Goal: Information Seeking & Learning: Learn about a topic

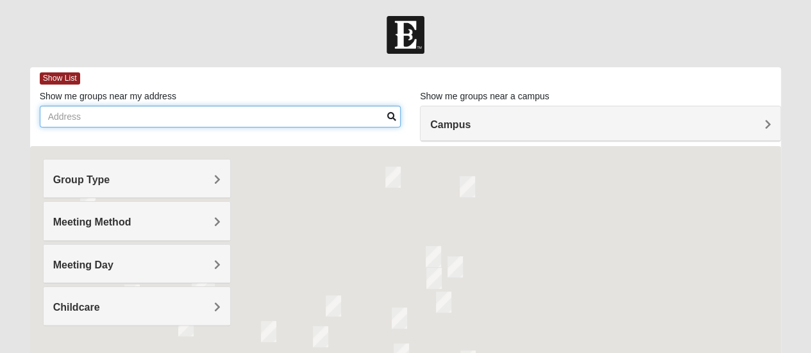
click at [155, 121] on input "Show me groups near my address" at bounding box center [220, 117] width 361 height 22
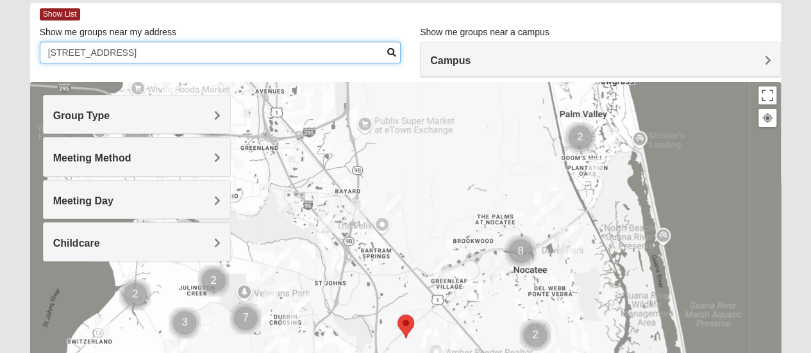
scroll to position [192, 0]
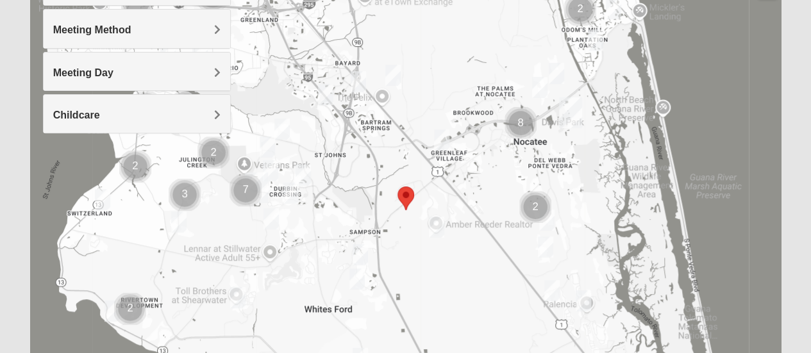
type input "[STREET_ADDRESS]"
click at [437, 225] on img "Mixed Schueren 32095" at bounding box center [436, 227] width 15 height 21
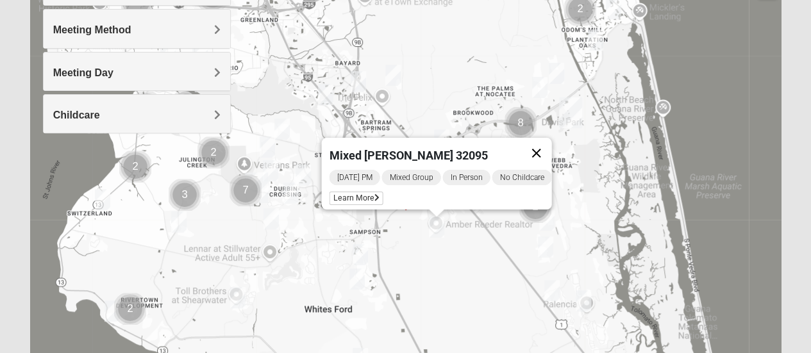
click at [546, 146] on button "Close" at bounding box center [536, 153] width 31 height 31
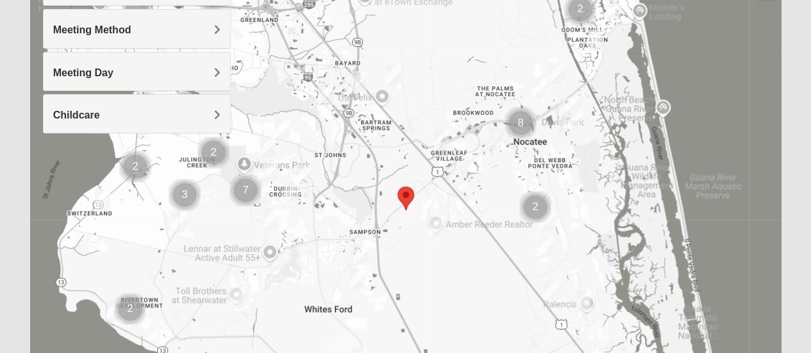
click at [305, 171] on img "Womens Caro 32259" at bounding box center [303, 175] width 15 height 21
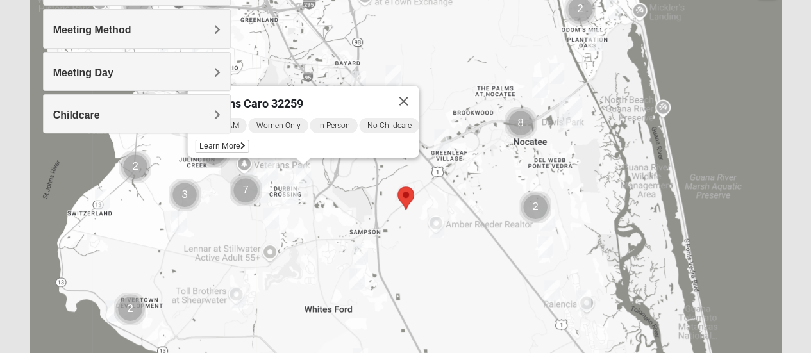
click at [223, 142] on div "Group Type Mixed Group Men Only Women Only 1825 Meeting Method In Person Virtua…" at bounding box center [137, 57] width 188 height 180
click at [224, 140] on div "Group Type Mixed Group Men Only Women Only 1825 Meeting Method In Person Virtua…" at bounding box center [137, 57] width 188 height 180
drag, startPoint x: 339, startPoint y: 135, endPoint x: 384, endPoint y: 149, distance: 47.7
click at [384, 149] on div "[DATE] AM Women Only In Person No Childcare Learn More" at bounding box center [307, 137] width 224 height 41
click at [204, 139] on div "Group Type Mixed Group Men Only Women Only 1825 Meeting Method In Person Virtua…" at bounding box center [137, 57] width 188 height 180
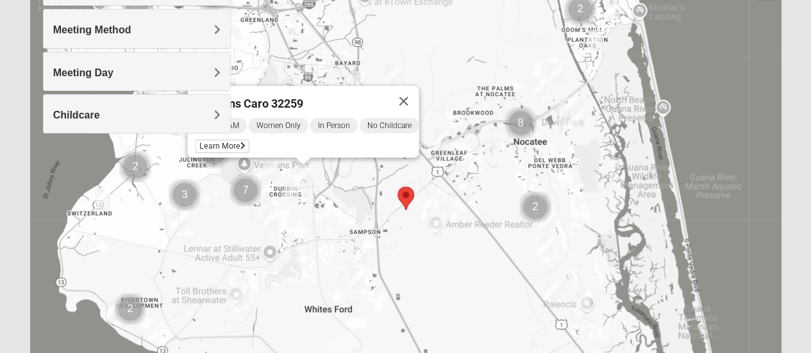
click at [347, 90] on div "Womens Caro 32259" at bounding box center [291, 101] width 193 height 31
click at [286, 128] on div "[DATE] AM Women Only In Person No Childcare Learn More" at bounding box center [307, 137] width 224 height 41
click at [414, 96] on button "Close" at bounding box center [403, 101] width 31 height 31
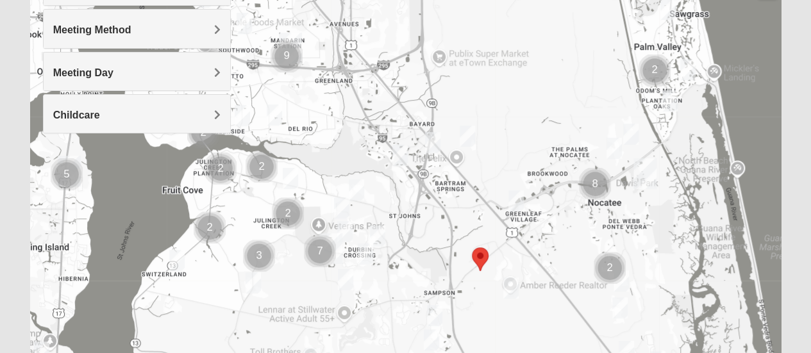
drag, startPoint x: 464, startPoint y: 223, endPoint x: 540, endPoint y: 284, distance: 97.2
click at [540, 284] on div at bounding box center [406, 210] width 752 height 513
click at [380, 234] on img "Womens Caro 32259" at bounding box center [377, 236] width 15 height 21
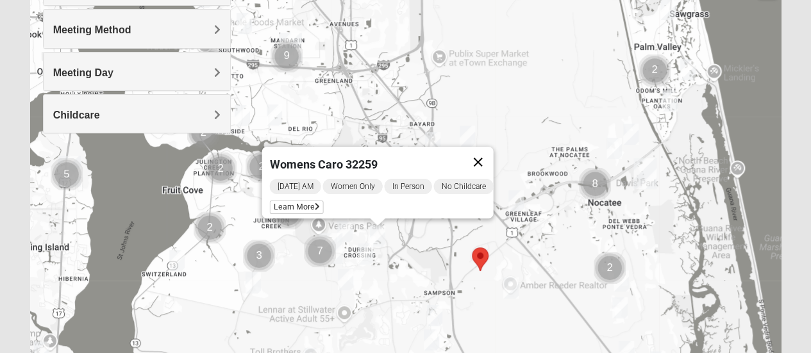
click at [485, 157] on button "Close" at bounding box center [477, 162] width 31 height 31
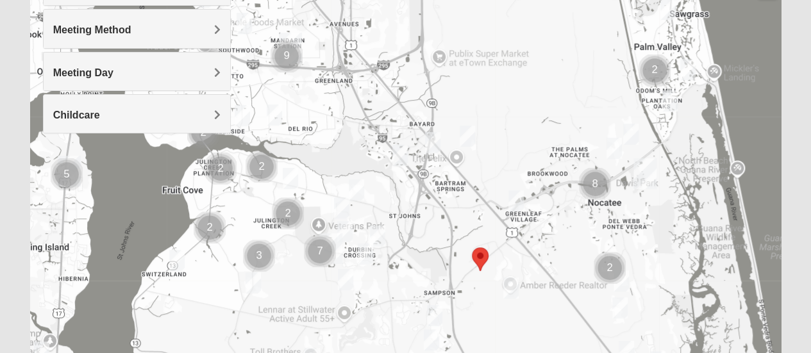
click at [361, 189] on img "Womens Urbanski 32259" at bounding box center [356, 190] width 15 height 21
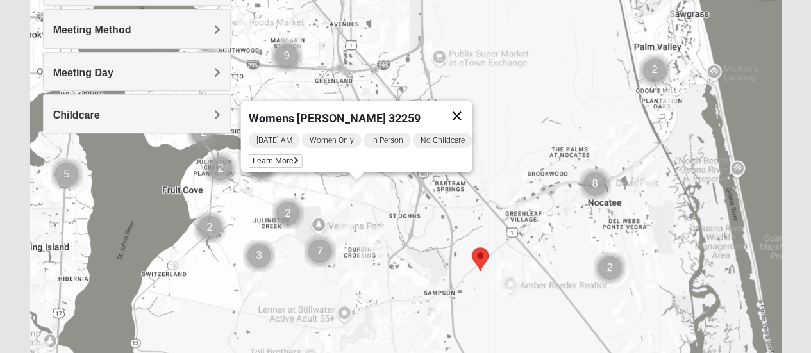
click at [464, 108] on button "Close" at bounding box center [456, 116] width 31 height 31
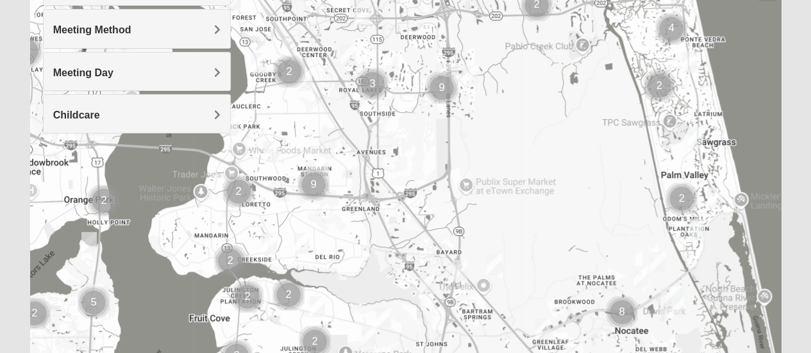
drag, startPoint x: 534, startPoint y: 72, endPoint x: 563, endPoint y: 206, distance: 136.6
click at [563, 206] on div at bounding box center [406, 210] width 752 height 513
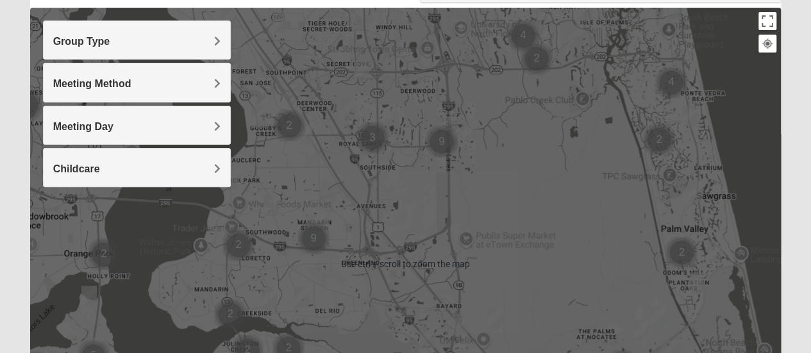
scroll to position [128, 0]
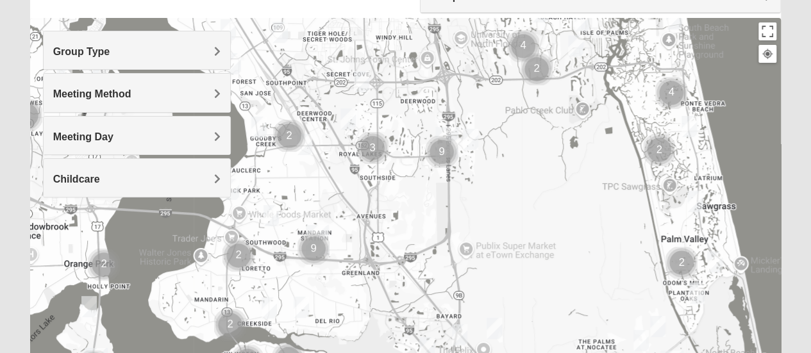
click at [213, 133] on h4 "Meeting Day" at bounding box center [136, 137] width 167 height 12
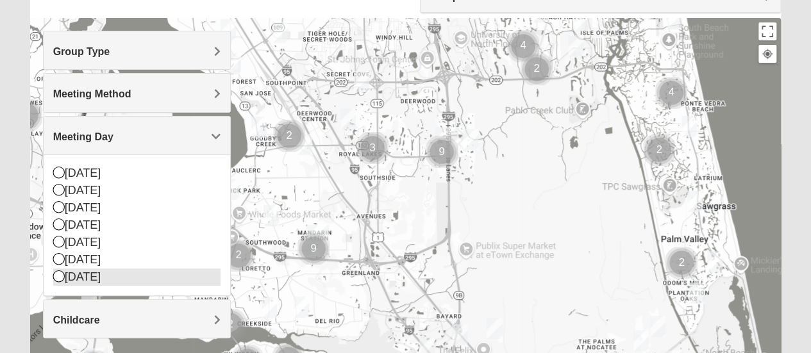
click at [57, 274] on icon at bounding box center [59, 277] width 12 height 12
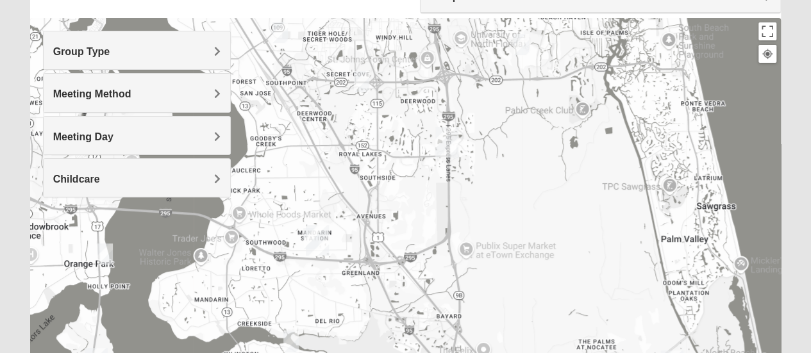
click at [178, 137] on h4 "Meeting Day" at bounding box center [136, 137] width 167 height 12
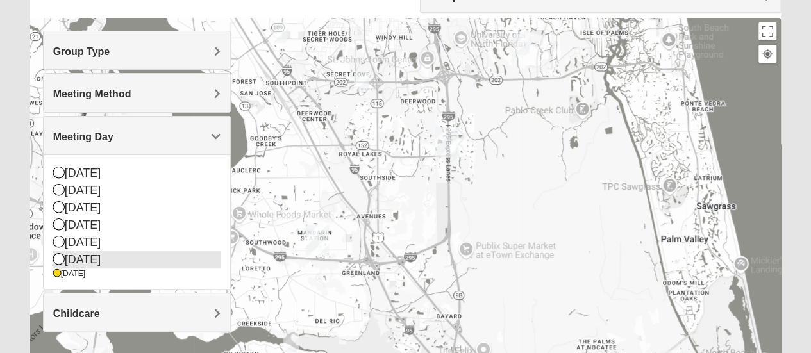
click at [60, 261] on icon at bounding box center [59, 259] width 12 height 12
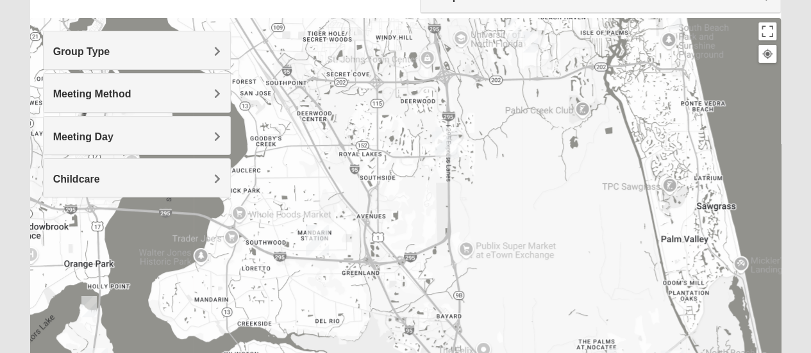
click at [161, 135] on h4 "Meeting Day" at bounding box center [136, 137] width 167 height 12
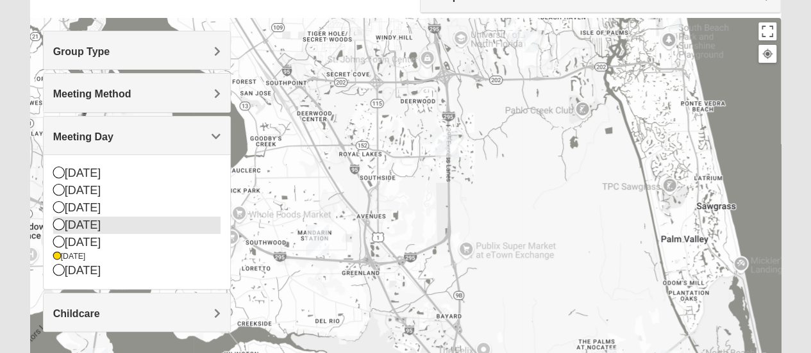
click at [63, 221] on icon at bounding box center [59, 225] width 12 height 12
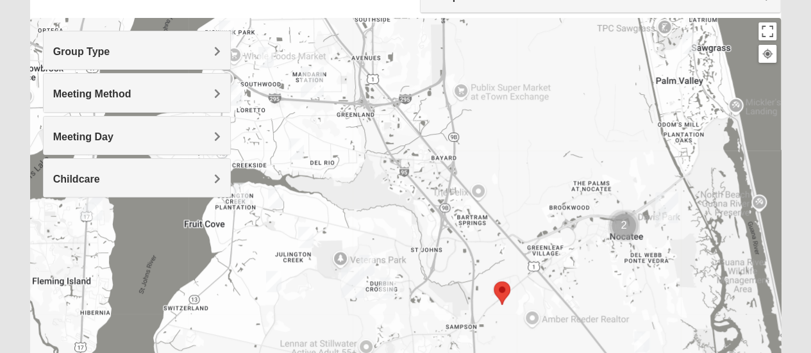
drag, startPoint x: 548, startPoint y: 207, endPoint x: 541, endPoint y: 48, distance: 159.2
click at [541, 48] on div at bounding box center [406, 274] width 752 height 513
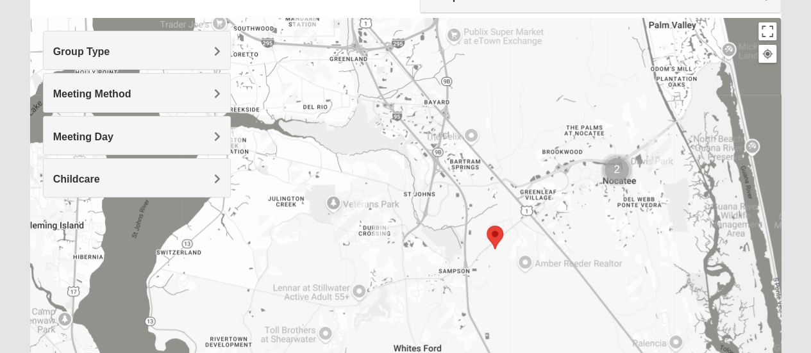
drag, startPoint x: 562, startPoint y: 160, endPoint x: 555, endPoint y: 100, distance: 60.1
click at [555, 100] on div at bounding box center [406, 274] width 752 height 513
click at [144, 137] on h4 "Meeting Day" at bounding box center [136, 137] width 167 height 12
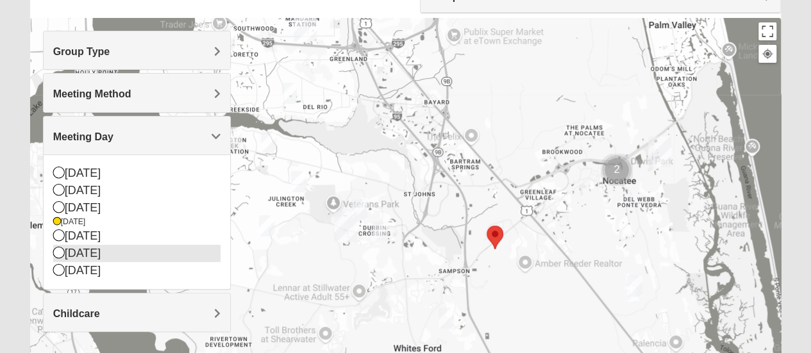
click at [62, 254] on icon at bounding box center [59, 253] width 12 height 12
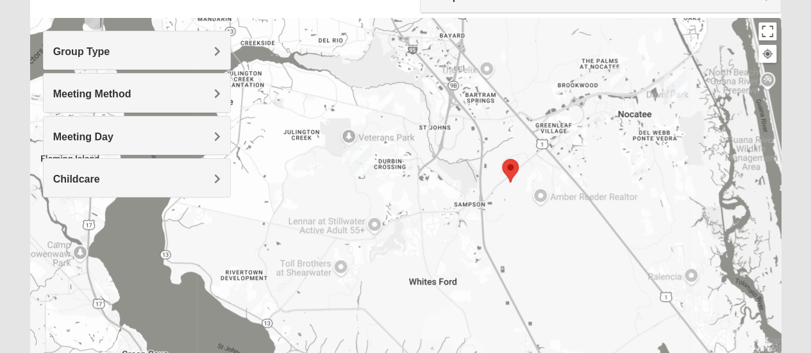
drag, startPoint x: 545, startPoint y: 338, endPoint x: 562, endPoint y: 271, distance: 68.8
click at [562, 271] on div at bounding box center [406, 274] width 752 height 513
click at [636, 162] on img "Womens Sinclair 32081" at bounding box center [637, 165] width 15 height 21
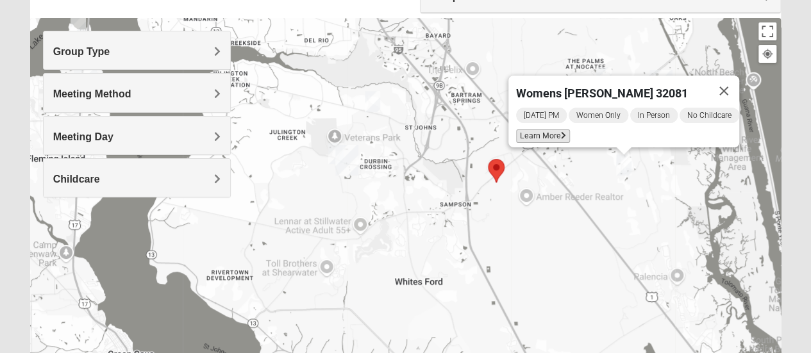
click at [540, 130] on span "Learn More" at bounding box center [543, 136] width 54 height 13
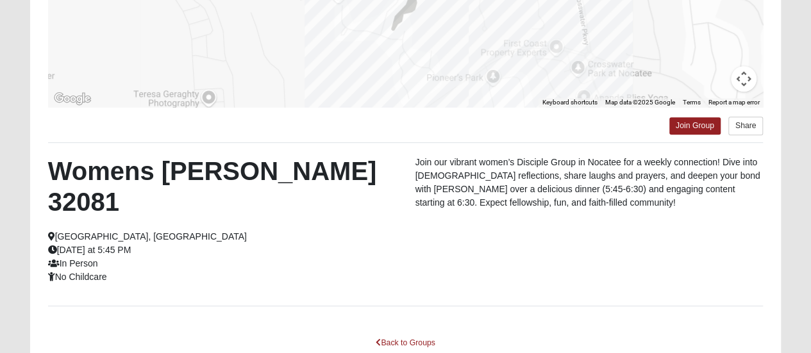
scroll to position [336, 0]
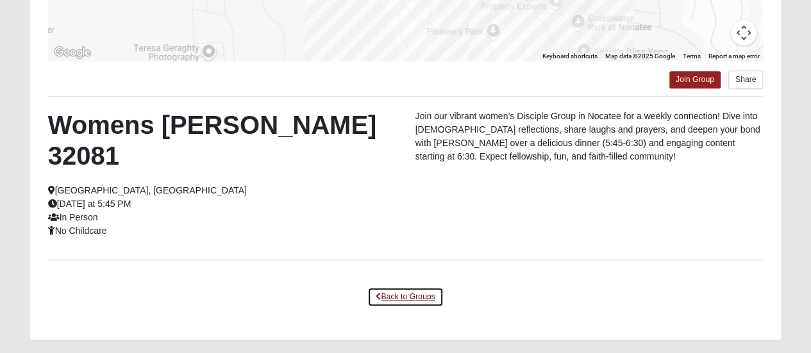
click at [415, 287] on link "Back to Groups" at bounding box center [406, 297] width 76 height 20
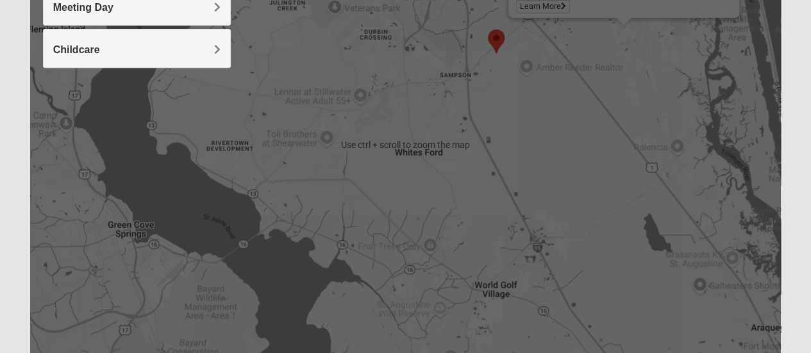
scroll to position [208, 0]
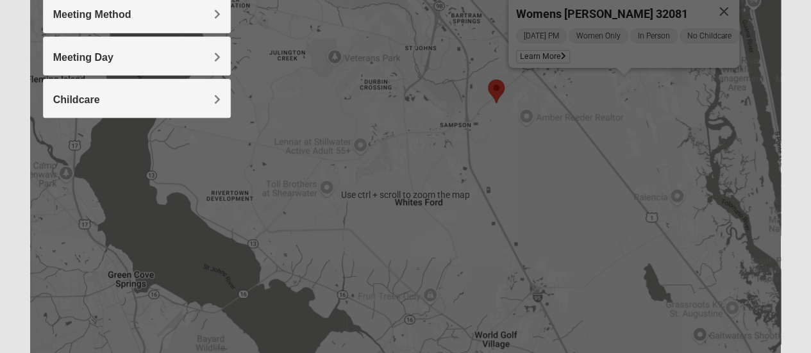
click at [174, 47] on div "Meeting Day" at bounding box center [137, 56] width 187 height 38
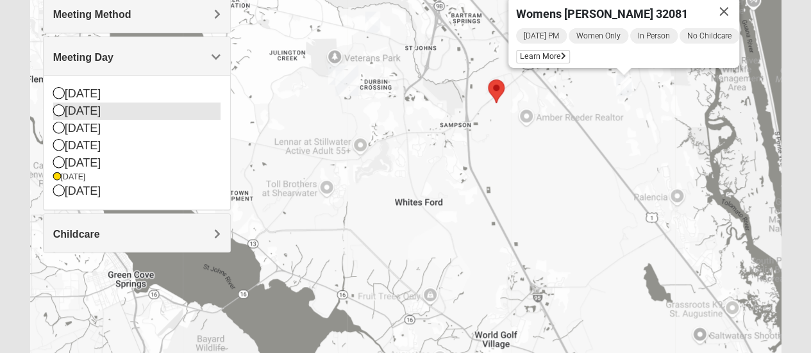
click at [60, 106] on icon at bounding box center [59, 111] width 12 height 12
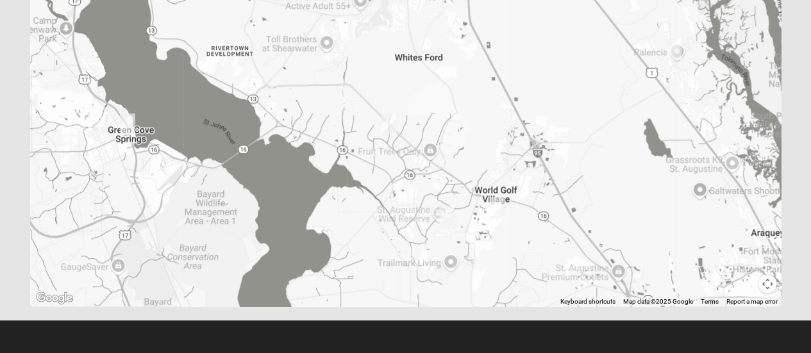
scroll to position [224, 0]
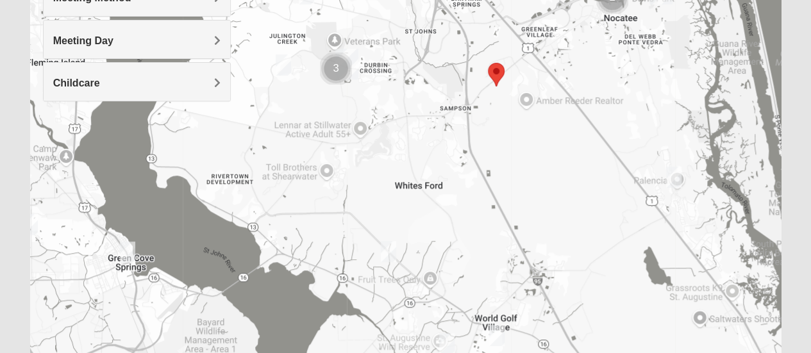
click at [448, 344] on img "Womens Shelton, McNutt 32092" at bounding box center [446, 344] width 15 height 21
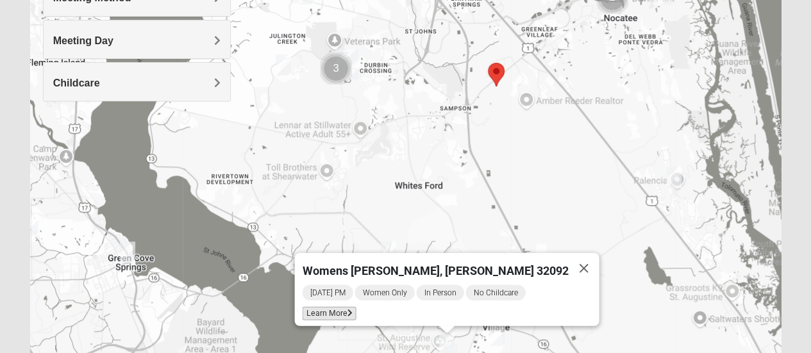
click at [356, 307] on span "Learn More" at bounding box center [329, 313] width 54 height 13
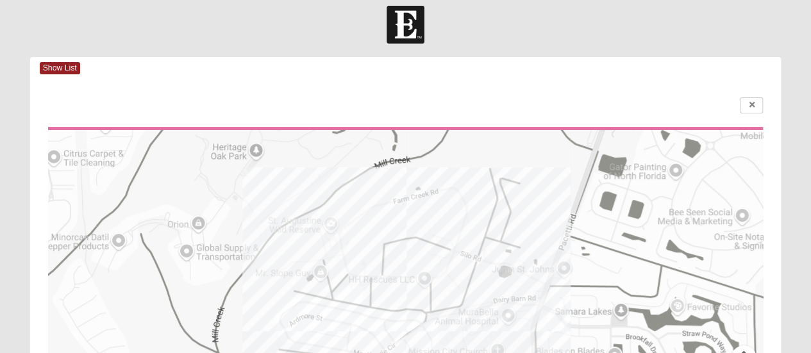
scroll to position [0, 0]
